Goal: Transaction & Acquisition: Purchase product/service

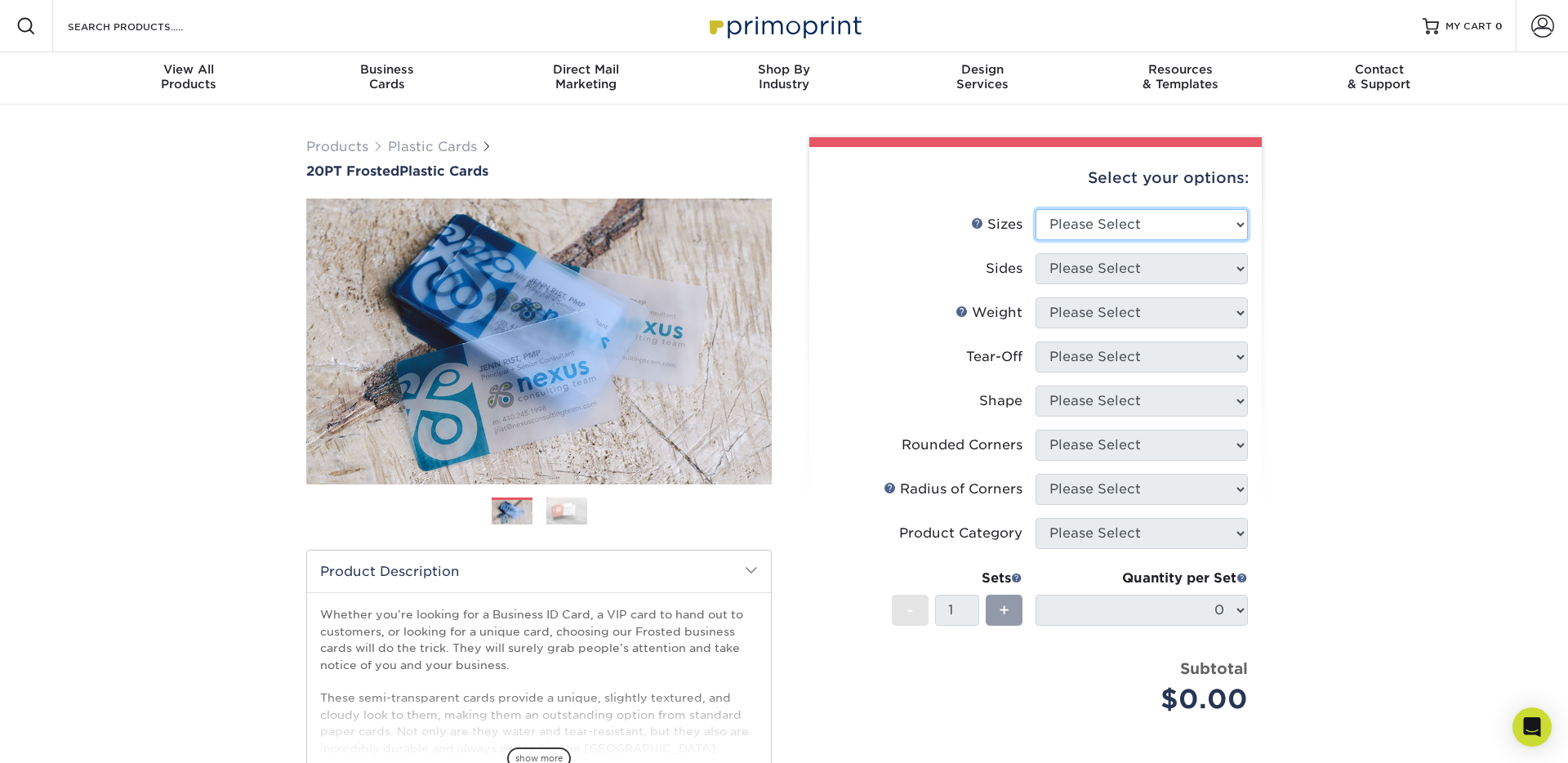
click at [1118, 228] on select "Please Select 2" x 3.5" 2" x 8" 2.12" x 3.375" 2.5" x 2.5" 4.25" x 6"" at bounding box center [1141, 224] width 213 height 31
click at [1167, 223] on select "Please Select 2" x 3.5" 2" x 8" 2.12" x 3.375" 2.5" x 2.5" 4.25" x 6"" at bounding box center [1141, 224] width 213 height 31
select select "2.12x3.38"
click at [1035, 209] on select "Please Select 2" x 3.5" 2" x 8" 2.12" x 3.375" 2.5" x 2.5" 4.25" x 6"" at bounding box center [1141, 224] width 213 height 31
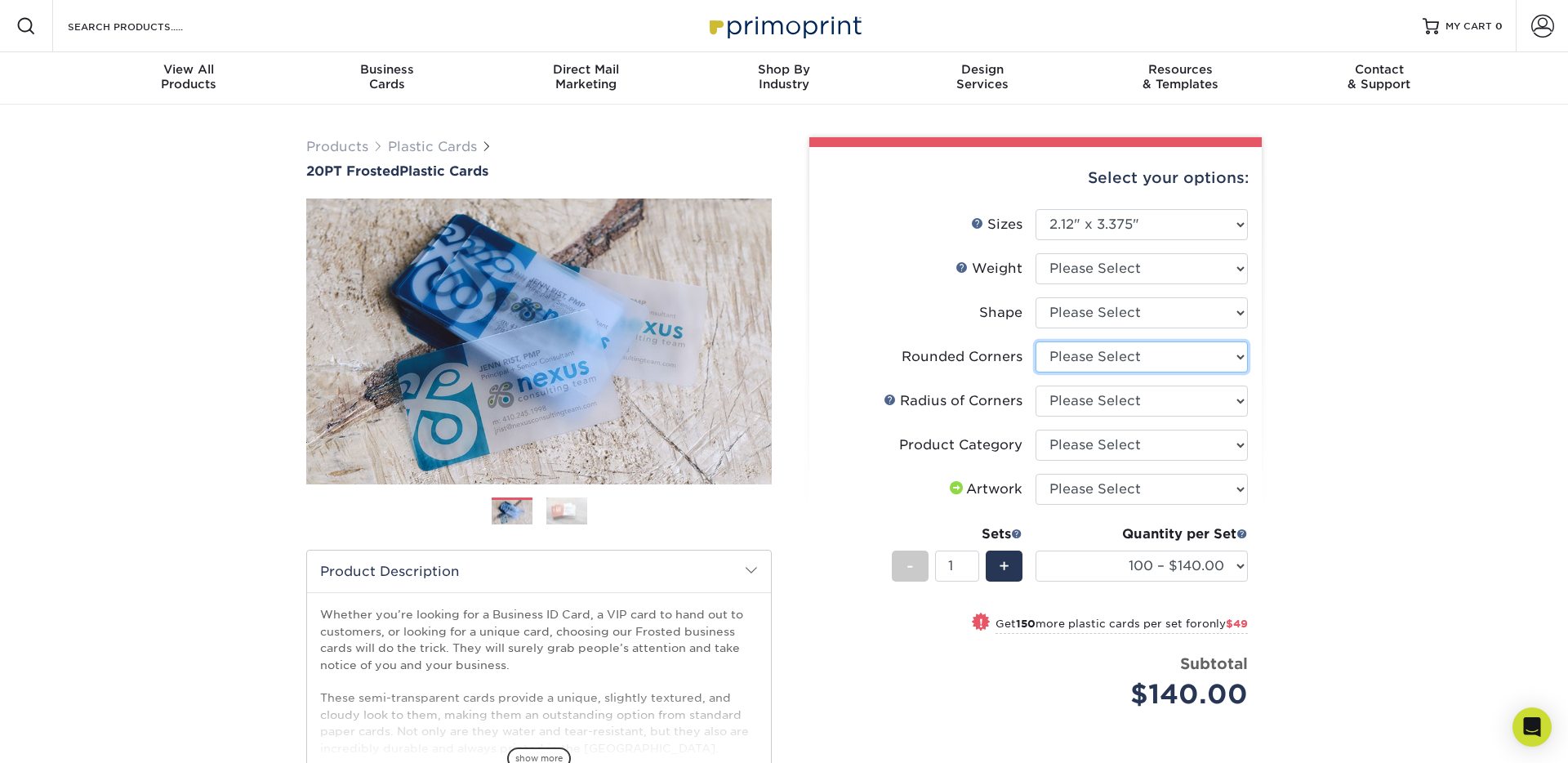
click at [1144, 353] on select "Please Select Yes - Round 4 Corners" at bounding box center [1141, 357] width 213 height 31
click at [1035, 341] on select "Please Select Yes - Round 4 Corners" at bounding box center [1141, 357] width 213 height 31
select select "-1"
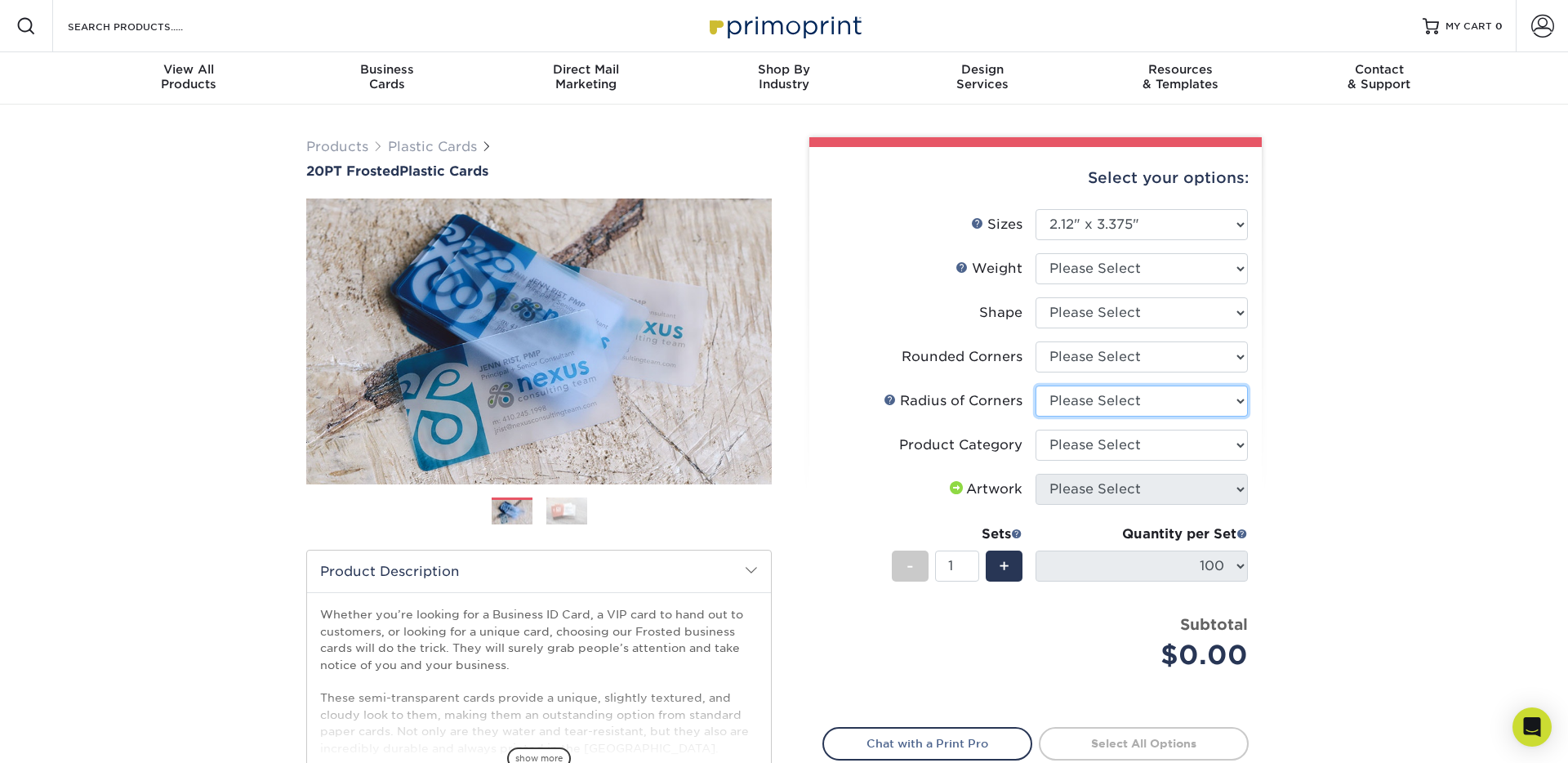
click at [1157, 405] on select "Please Select Rounded 1/8" Rounded 1/4"" at bounding box center [1141, 401] width 213 height 31
select select "589680c7-ee9a-431b-9d12-d7aeb1386a97"
click at [1035, 385] on select "Please Select Rounded 1/8" Rounded 1/4"" at bounding box center [1141, 401] width 213 height 31
click at [1132, 358] on select "Please Select Yes - Round 4 Corners" at bounding box center [1141, 357] width 213 height 31
click at [1035, 341] on select "Please Select Yes - Round 4 Corners" at bounding box center [1141, 357] width 213 height 31
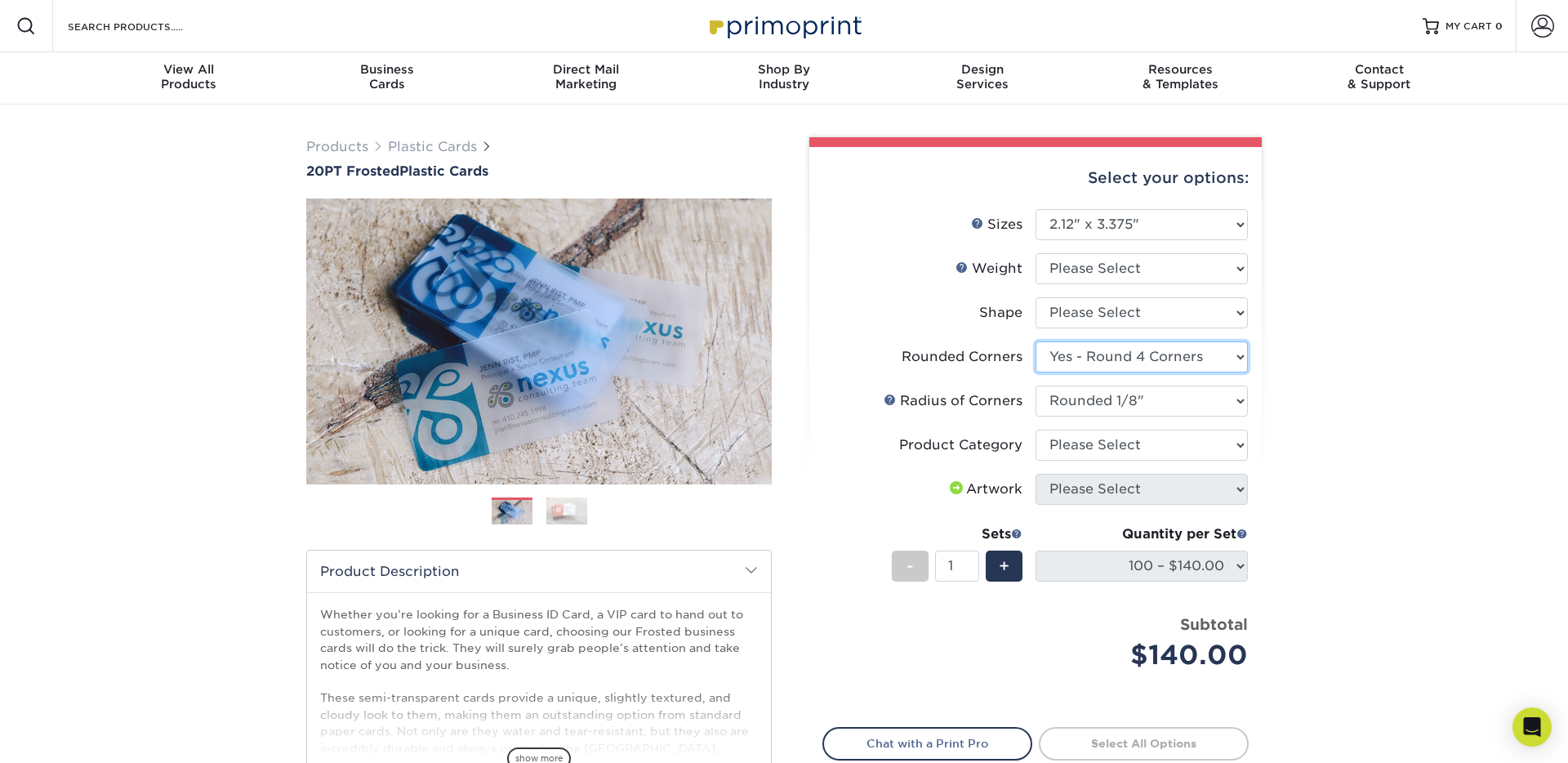
select select "-1"
select select
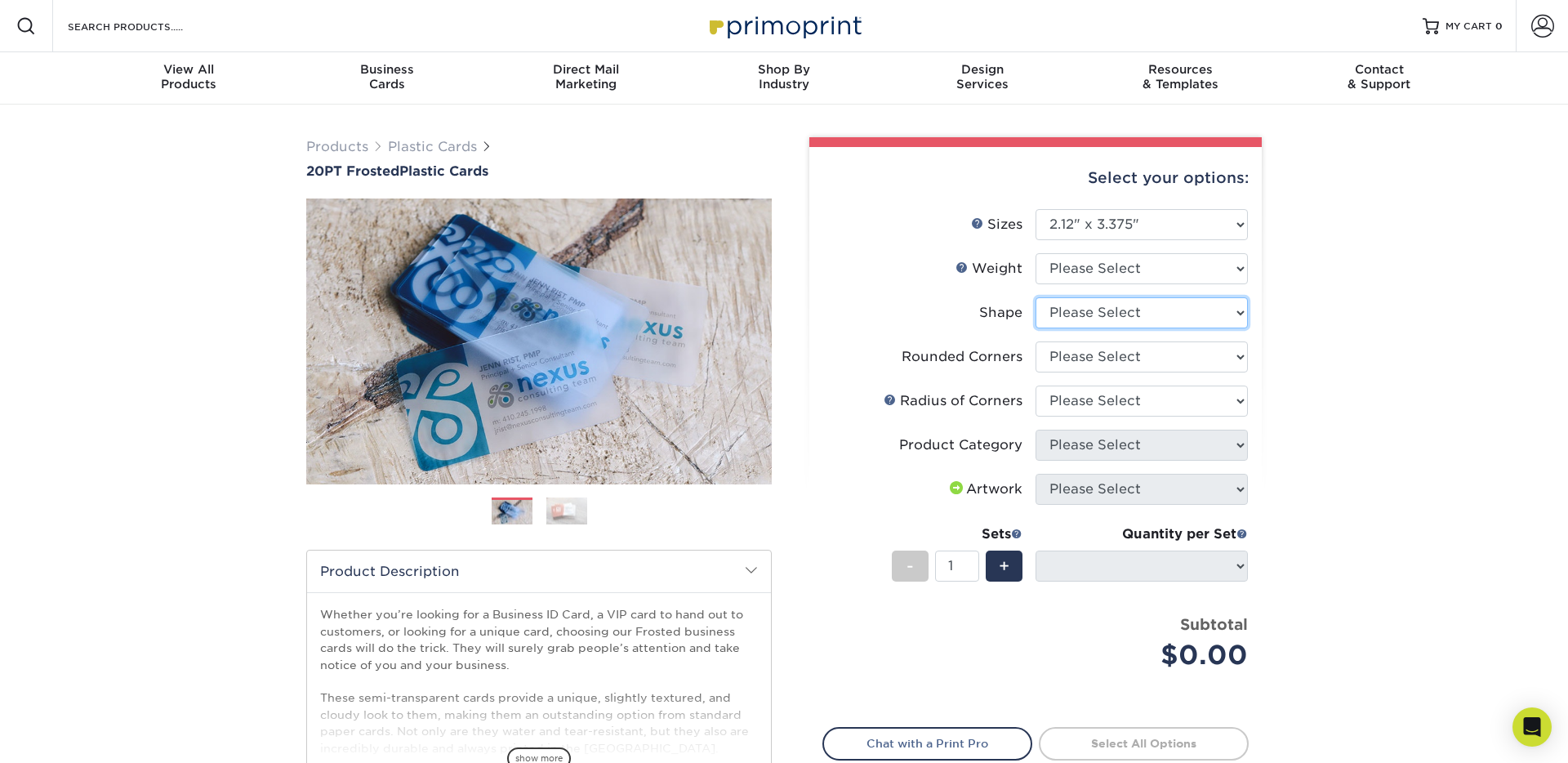
click at [1145, 322] on select "Please Select" at bounding box center [1141, 312] width 213 height 31
click at [1035, 297] on select "Please Select" at bounding box center [1141, 312] width 213 height 31
click at [1118, 395] on select "Please Select Rounded 1/8" Rounded 1/4"" at bounding box center [1141, 401] width 213 height 31
select select "589680c7-ee9a-431b-9d12-d7aeb1386a97"
click at [1035, 385] on select "Please Select Rounded 1/8" Rounded 1/4"" at bounding box center [1141, 401] width 213 height 31
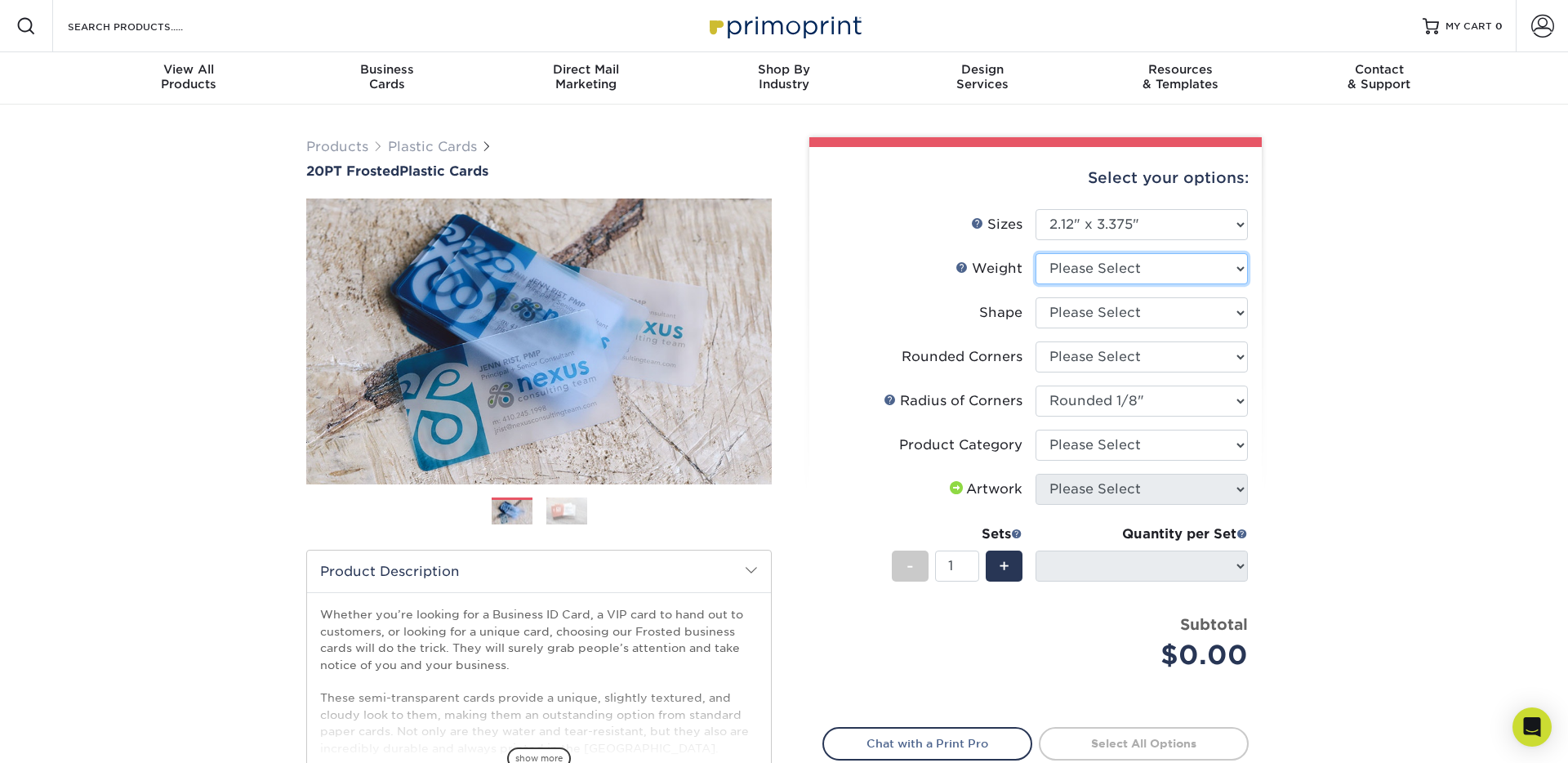
click at [1113, 259] on select "Please Select 20PT Frosted Plastic" at bounding box center [1141, 268] width 213 height 31
select select "20PT Frosted Plastic"
click at [1035, 253] on select "Please Select 20PT Frosted Plastic" at bounding box center [1141, 268] width 213 height 31
select select
select select "-1"
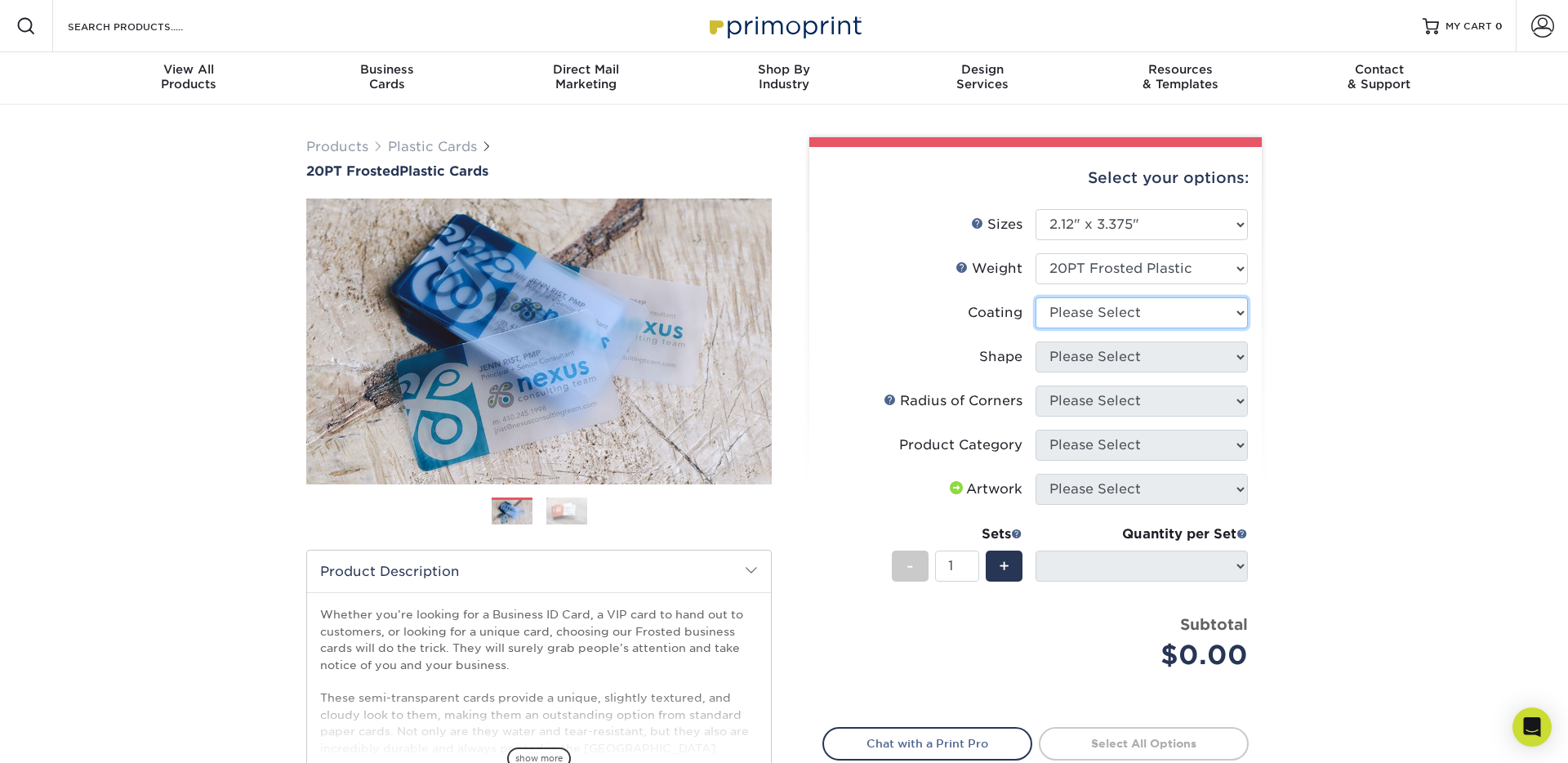
click at [1109, 315] on select at bounding box center [1141, 312] width 213 height 31
select select "3e7618de-abca-4bda-9f97-8b9129e913d8"
click at [1035, 297] on select at bounding box center [1141, 312] width 213 height 31
select select
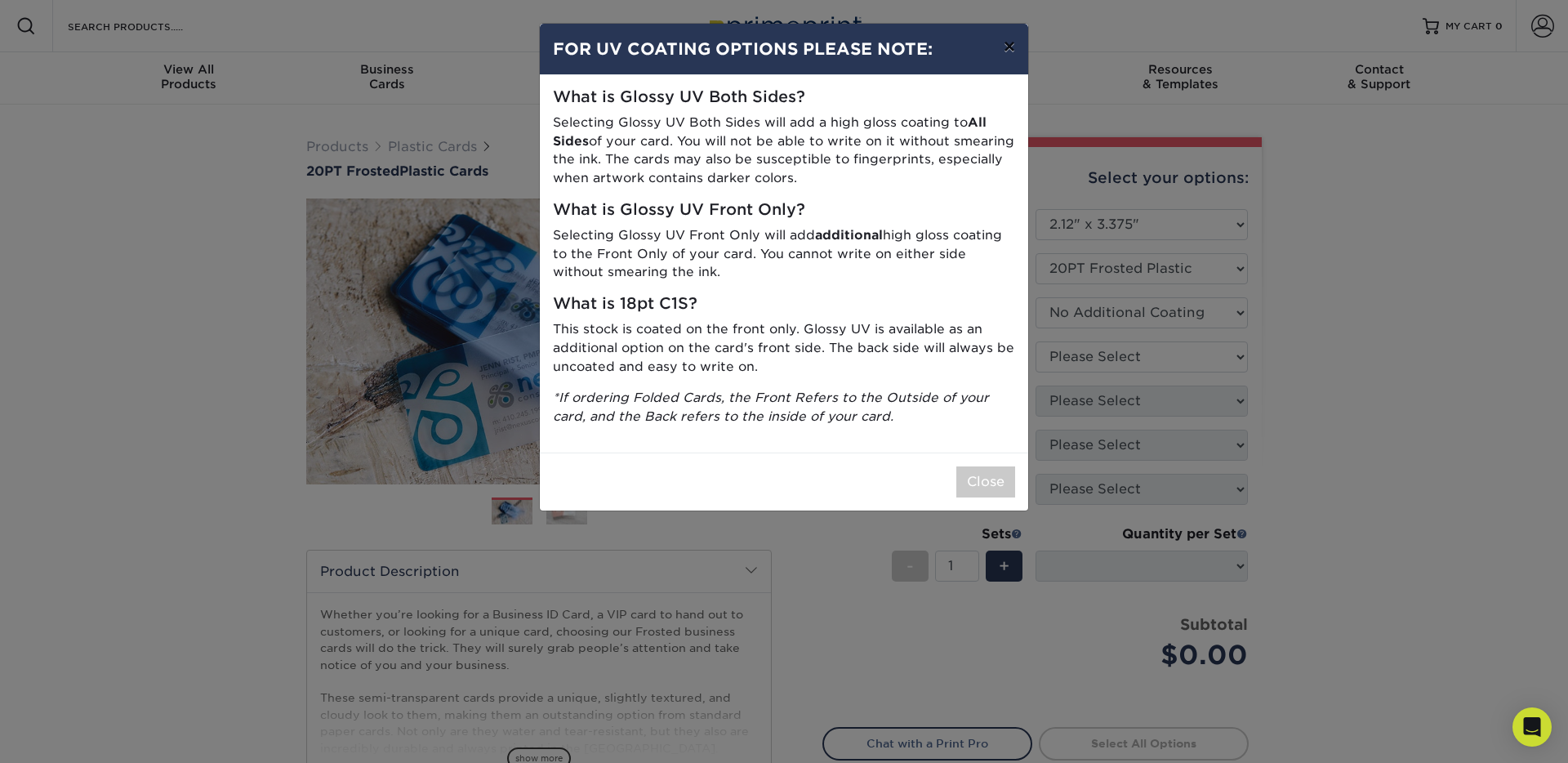
click at [1017, 42] on button "×" at bounding box center [1009, 47] width 37 height 46
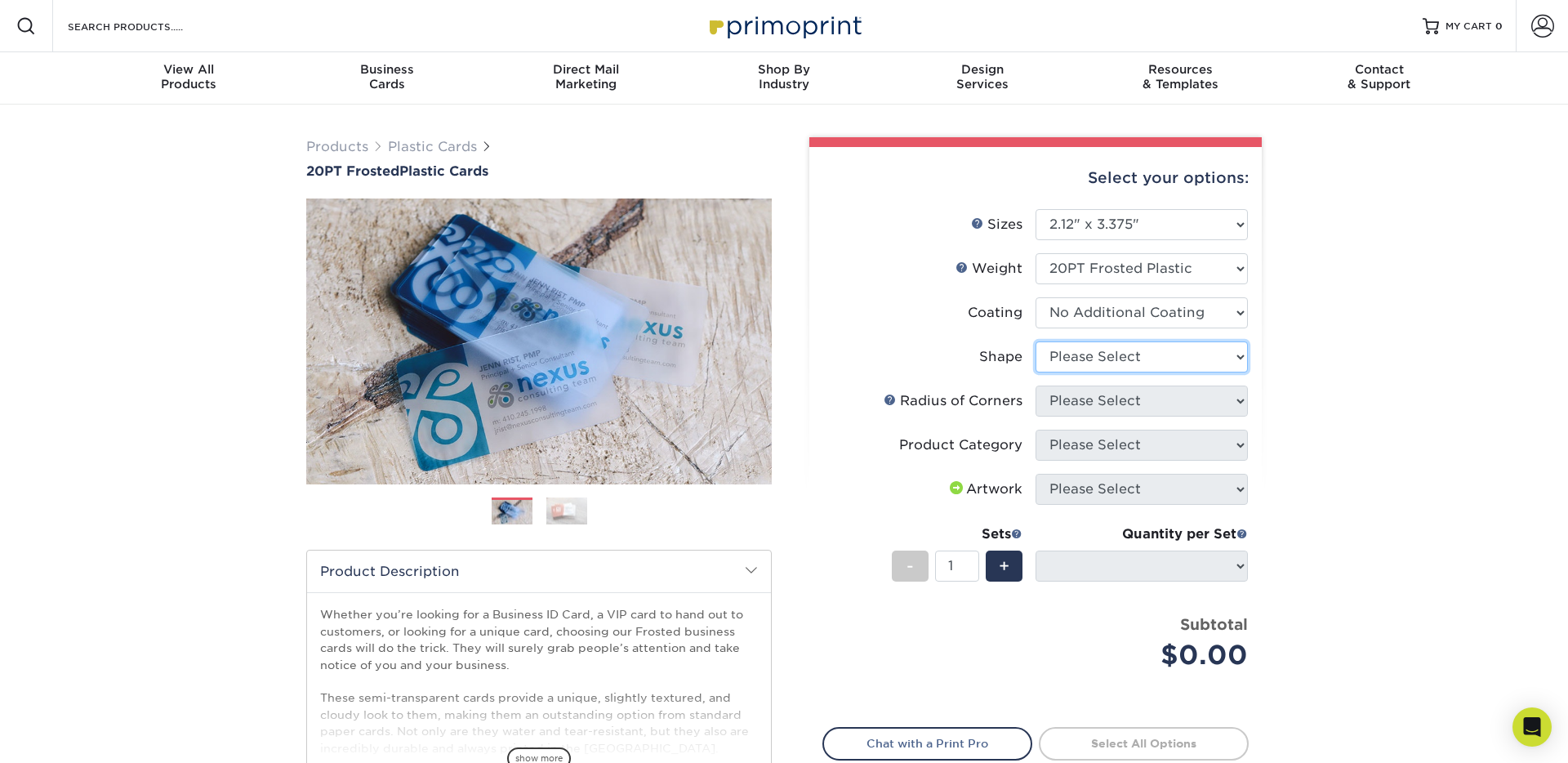
click at [1064, 349] on select "Please Select Standard" at bounding box center [1141, 357] width 213 height 31
select select "standard"
click at [1035, 341] on select "Please Select Standard" at bounding box center [1141, 357] width 213 height 31
select select
click at [1076, 401] on select "Please Select Rounded 1/8" Rounded 1/4"" at bounding box center [1141, 401] width 213 height 31
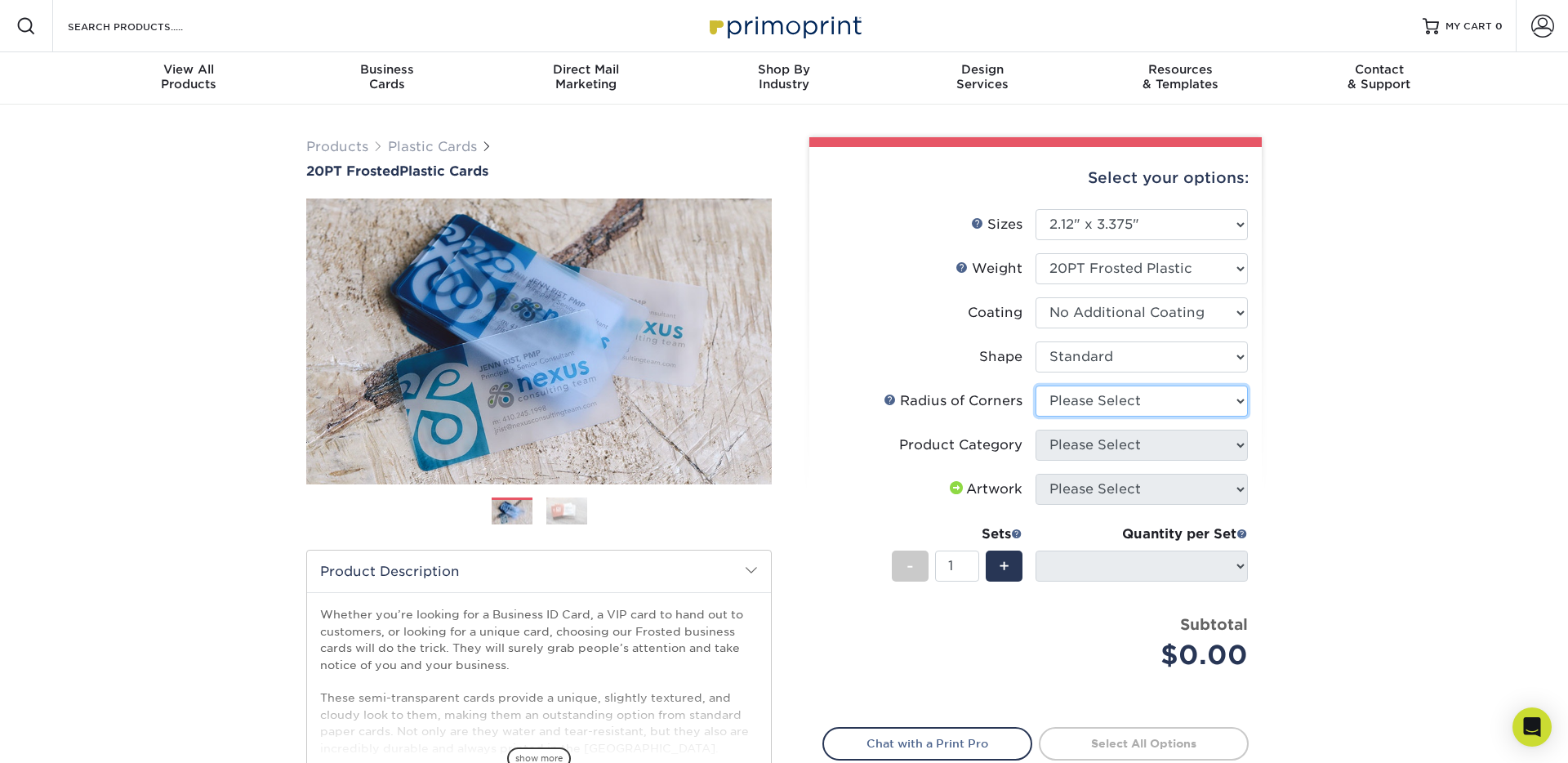
select select "589680c7-ee9a-431b-9d12-d7aeb1386a97"
click at [1035, 385] on select "Please Select Rounded 1/8" Rounded 1/4"" at bounding box center [1141, 401] width 213 height 31
click at [1077, 445] on select "Please Select Business Cards" at bounding box center [1141, 445] width 213 height 31
select select "3b5148f1-0588-4f88-a218-97bcfdce65c1"
click at [1035, 429] on select "Please Select Business Cards" at bounding box center [1141, 445] width 213 height 31
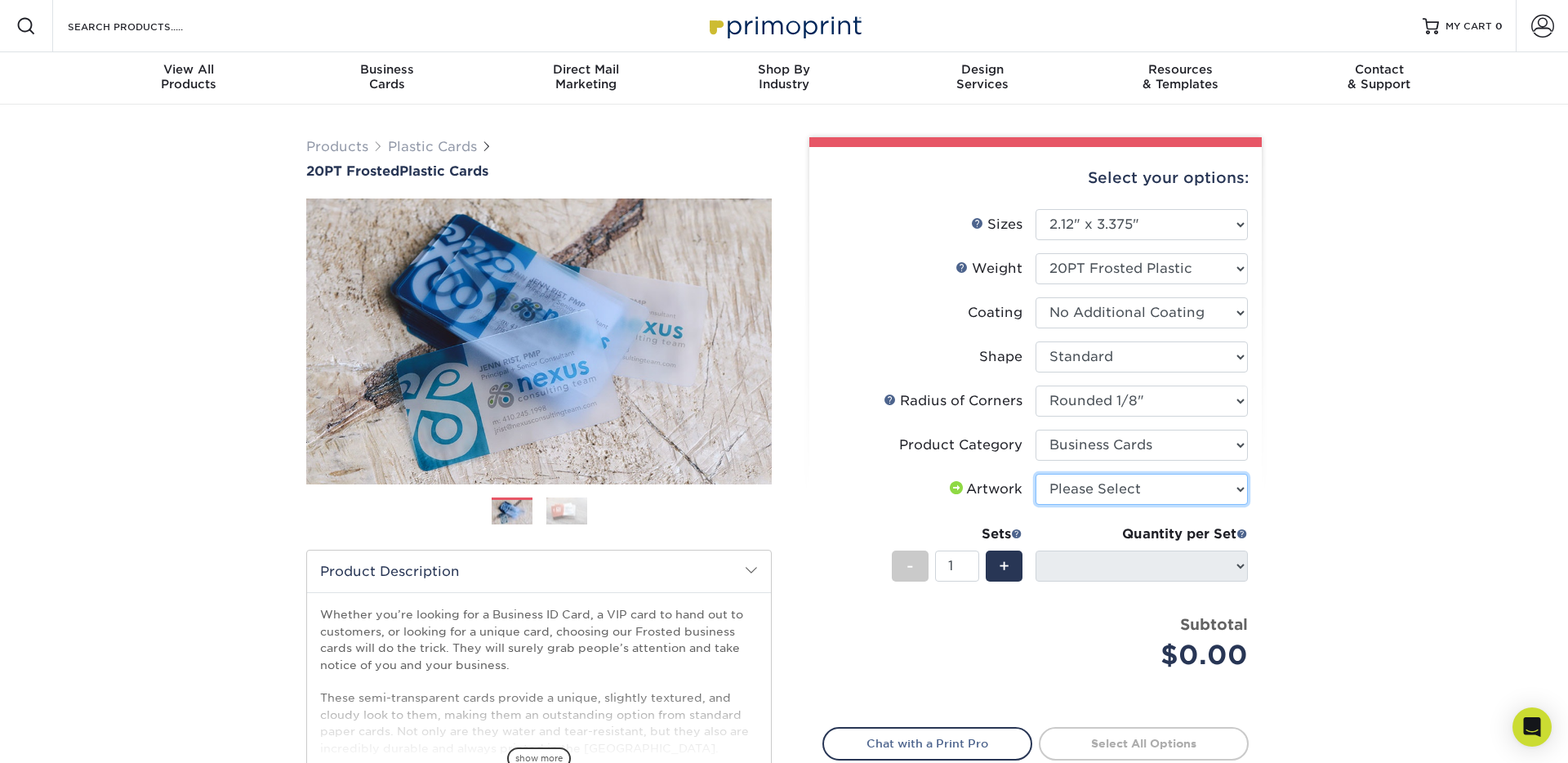
click at [1081, 493] on select "Please Select I will upload files I need a design - $100" at bounding box center [1141, 489] width 213 height 31
select select "upload"
click at [1035, 474] on select "Please Select I will upload files I need a design - $100" at bounding box center [1141, 489] width 213 height 31
